Goal: Information Seeking & Learning: Learn about a topic

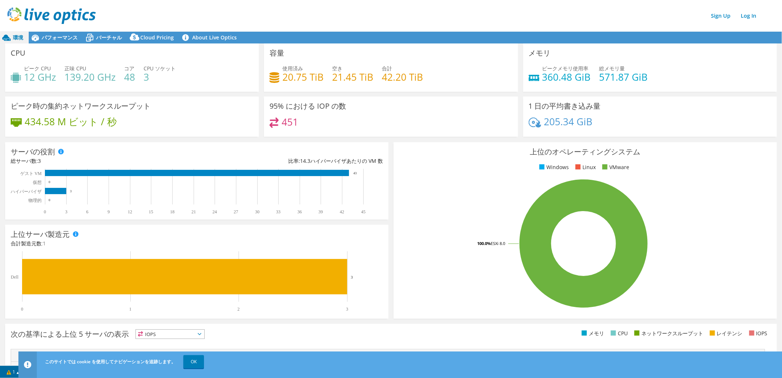
click at [108, 39] on span "バーチャル" at bounding box center [109, 37] width 26 height 7
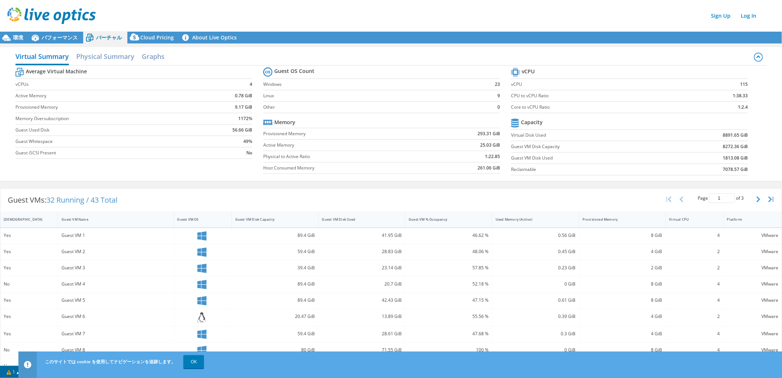
click at [21, 37] on span "環境" at bounding box center [18, 37] width 10 height 7
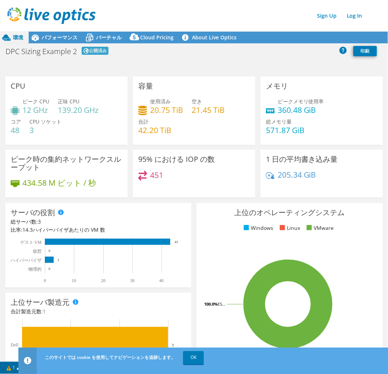
click at [113, 39] on span "バーチャル" at bounding box center [109, 37] width 26 height 7
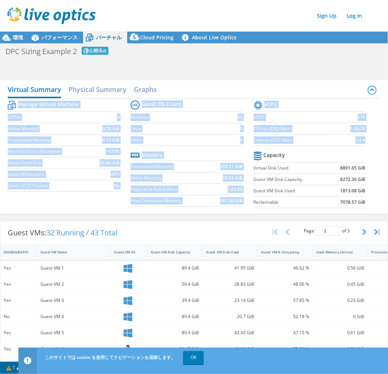
drag, startPoint x: 17, startPoint y: 105, endPoint x: 368, endPoint y: 202, distance: 363.9
click at [368, 202] on div "Average Virtual Machine vCPUs 4 Active Memory 0.78 GiB Provisioned Memory 9.17 …" at bounding box center [194, 155] width 373 height 113
copy div "Average Virtual Machine vCPUs 4 Active Memory 0.78 GiB Provisioned Memory 9.17 …"
click at [105, 216] on div "Virtual Summary Physical Summary Graphs Average Virtual Machine vCPUs 4 Active …" at bounding box center [194, 147] width 388 height 141
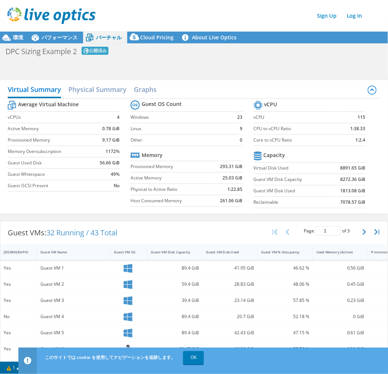
click at [18, 39] on span "環境" at bounding box center [18, 37] width 10 height 7
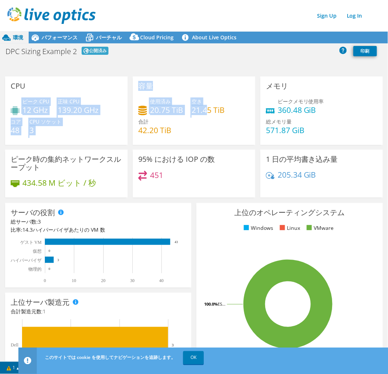
drag, startPoint x: 21, startPoint y: 102, endPoint x: 205, endPoint y: 111, distance: 183.8
click at [205, 111] on div "CPU ピーク CPU 12 GHz 正味 CPU 139.20 GHz コア 48 CPU ソケット 3 容量 使用済み 20.75 TiB" at bounding box center [194, 140] width 383 height 126
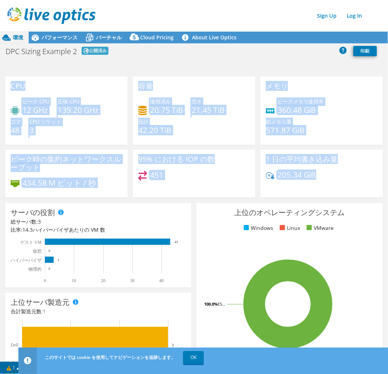
drag, startPoint x: 11, startPoint y: 86, endPoint x: 322, endPoint y: 181, distance: 325.2
click at [322, 181] on div "CPU ピーク CPU 12 GHz 正味 CPU 139.20 GHz コア 48 CPU ソケット 3 容量 使用済み 20.75 TiB" at bounding box center [194, 140] width 383 height 126
copy div "CPU ピーク CPU 12 GHz 正味 CPU 139.20 GHz コア 48 CPU ソケット 3 容量 使用済み 20.75 TiB 空き 21.4…"
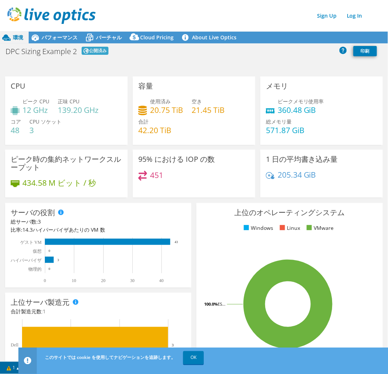
click at [279, 59] on div "DPC Sizing Example 2 公開済み 印刷" at bounding box center [194, 52] width 388 height 16
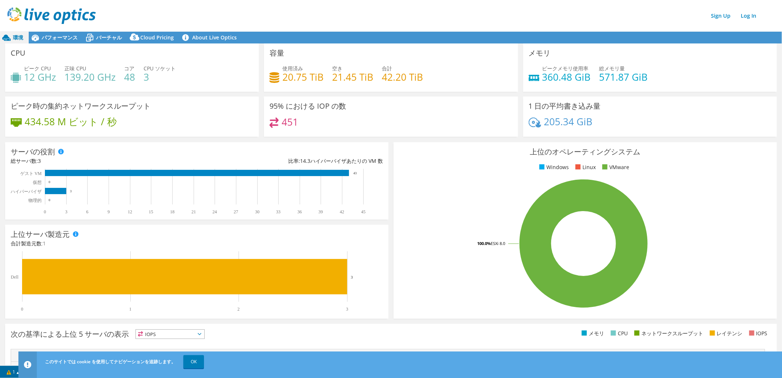
click at [100, 38] on span "バーチャル" at bounding box center [109, 37] width 26 height 7
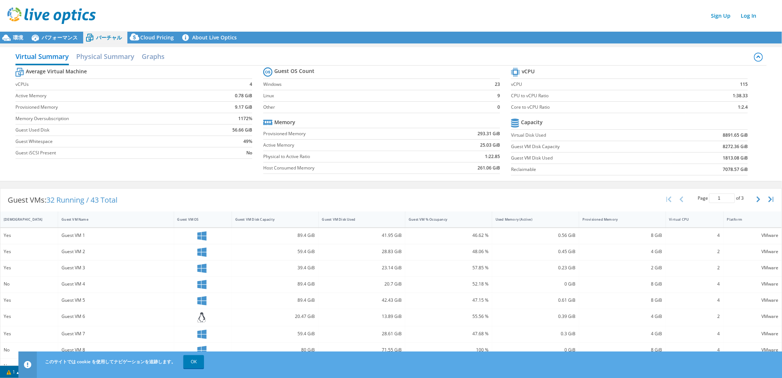
scroll to position [64, 0]
click at [61, 36] on span "パフォーマンス" at bounding box center [60, 37] width 36 height 7
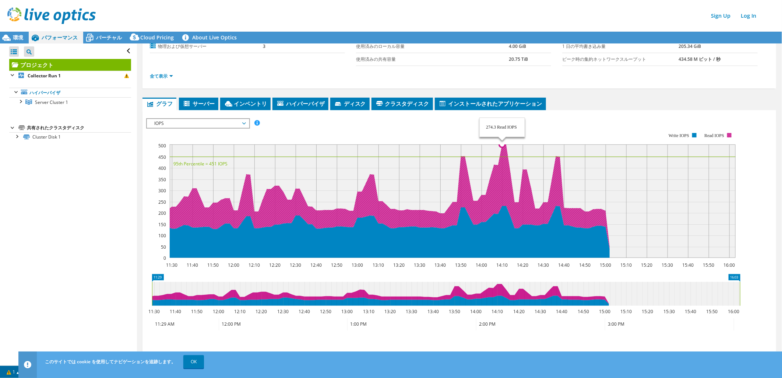
drag, startPoint x: 499, startPoint y: 173, endPoint x: 502, endPoint y: 156, distance: 17.9
click at [502, 156] on icon at bounding box center [388, 196] width 442 height 105
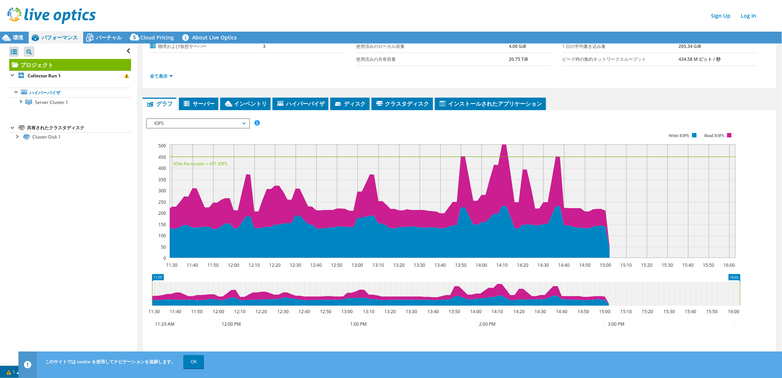
scroll to position [0, 0]
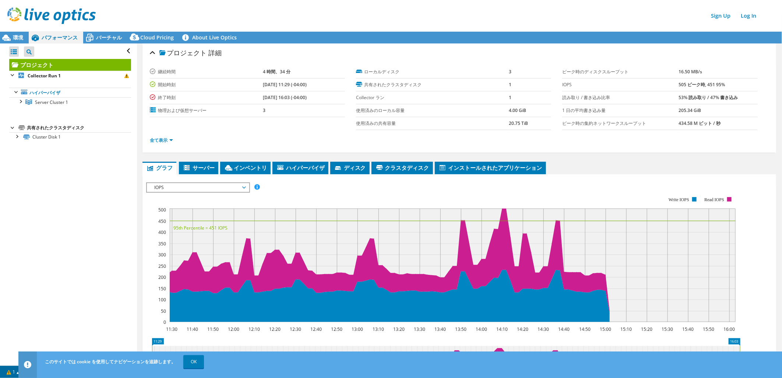
drag, startPoint x: 670, startPoint y: 84, endPoint x: 681, endPoint y: 84, distance: 10.7
click at [537, 84] on tr "IOPS 505 ピーク時, 451 95%" at bounding box center [659, 84] width 195 height 13
copy tr "505"
click at [13, 34] on span "環境" at bounding box center [18, 37] width 10 height 7
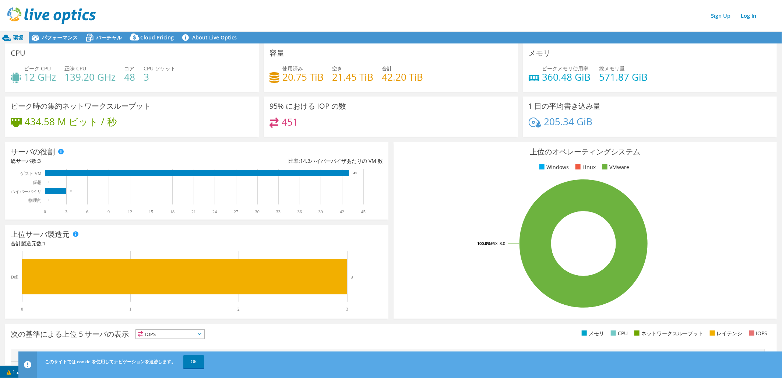
click at [107, 35] on span "バーチャル" at bounding box center [109, 37] width 26 height 7
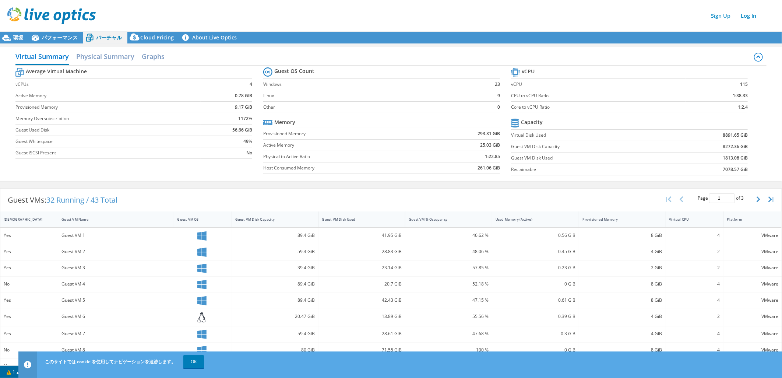
click at [66, 37] on span "パフォーマンス" at bounding box center [60, 37] width 36 height 7
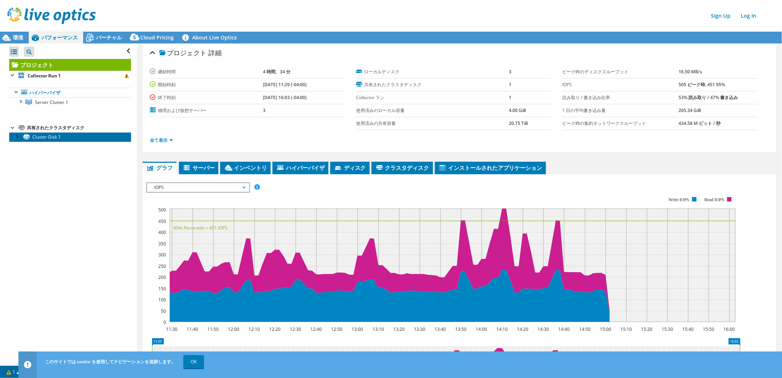
click at [45, 133] on link "Cluster Disk 1" at bounding box center [70, 137] width 122 height 10
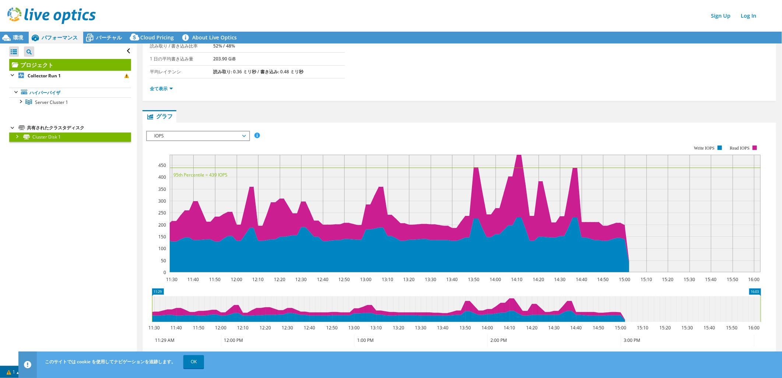
scroll to position [93, 0]
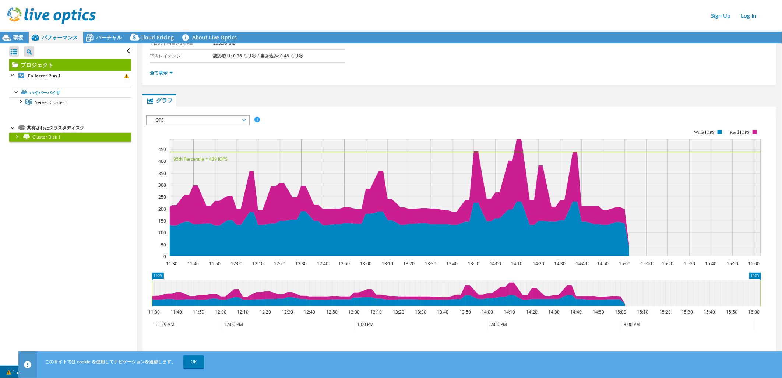
click at [58, 102] on span "Server Cluster 1" at bounding box center [51, 102] width 33 height 6
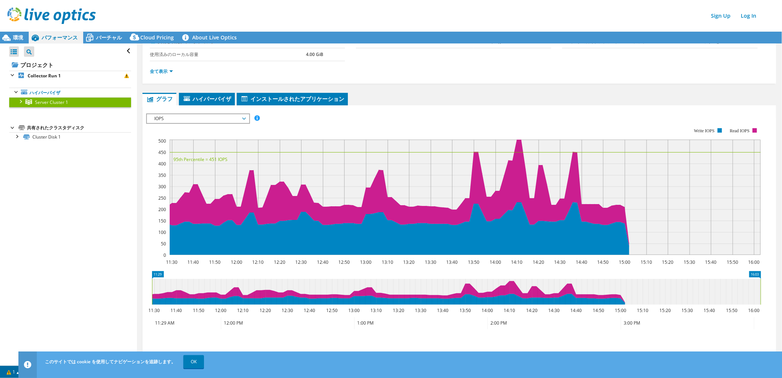
scroll to position [54, 0]
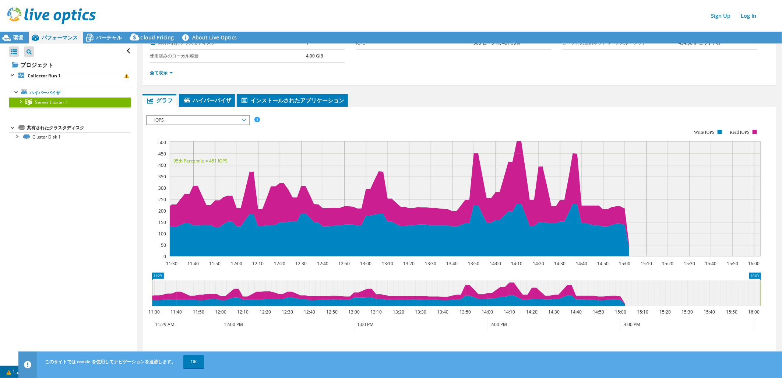
click at [18, 37] on span "環境" at bounding box center [18, 37] width 10 height 7
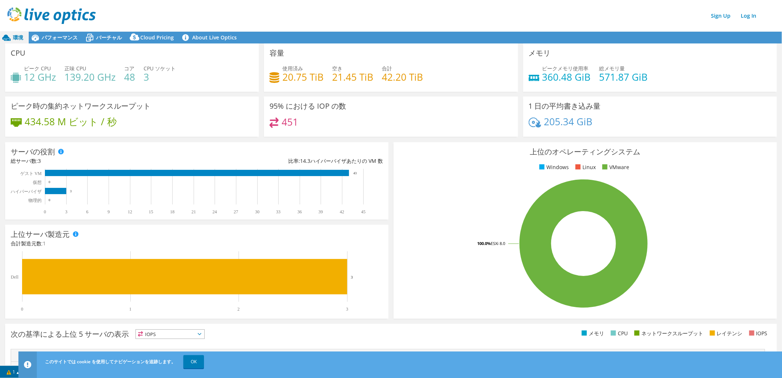
scroll to position [107, 0]
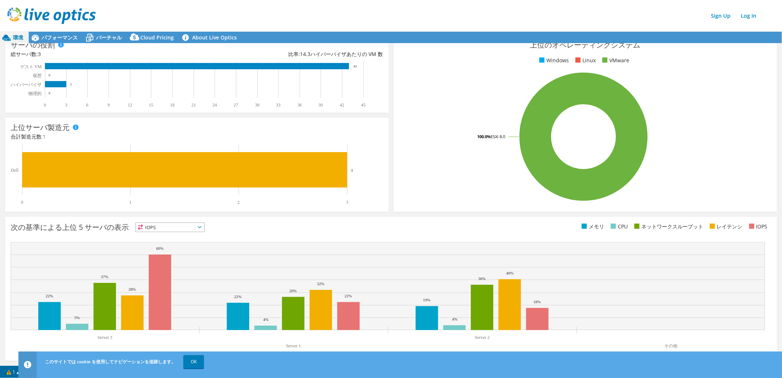
click at [43, 39] on span "パフォーマンス" at bounding box center [60, 37] width 36 height 7
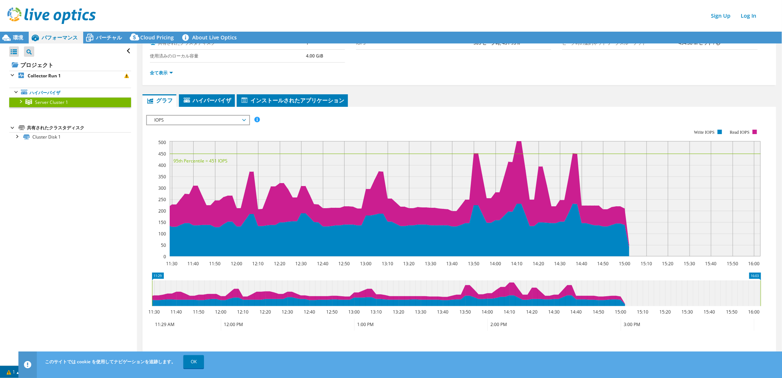
click at [97, 36] on span "バーチャル" at bounding box center [109, 37] width 26 height 7
